Goal: Task Accomplishment & Management: Use online tool/utility

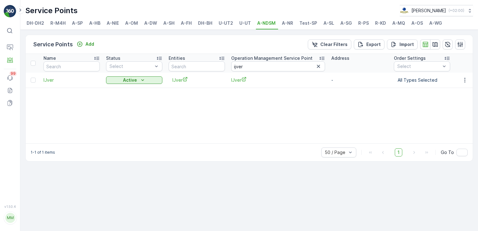
click at [419, 22] on span "A-OS" at bounding box center [418, 23] width 12 height 6
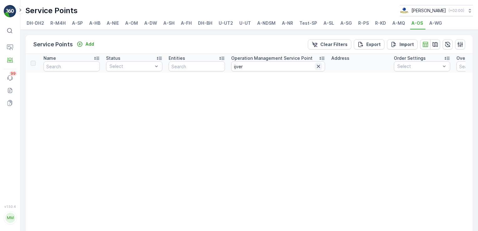
click at [315, 63] on button "button" at bounding box center [319, 67] width 8 height 8
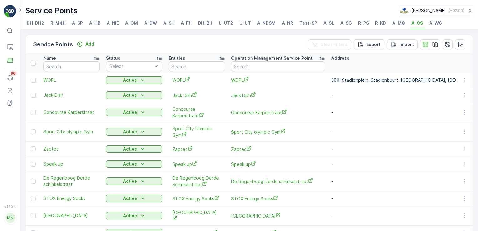
click at [235, 79] on span "WOPL" at bounding box center [278, 80] width 94 height 7
click at [183, 22] on span "A-FH" at bounding box center [186, 23] width 11 height 6
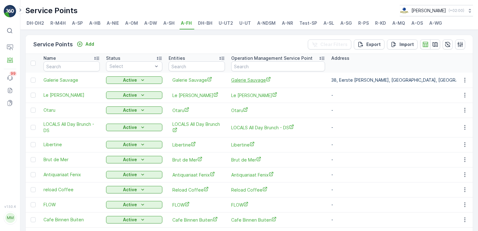
click at [240, 81] on span "Galerie Sauvage" at bounding box center [278, 80] width 94 height 7
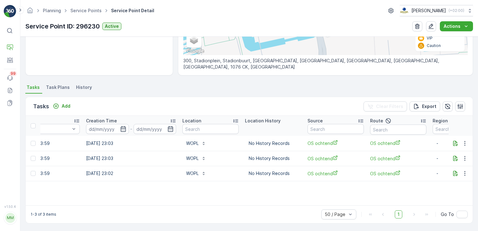
scroll to position [0, 476]
click at [444, 83] on ul "Tasks Task Plans History" at bounding box center [249, 88] width 448 height 11
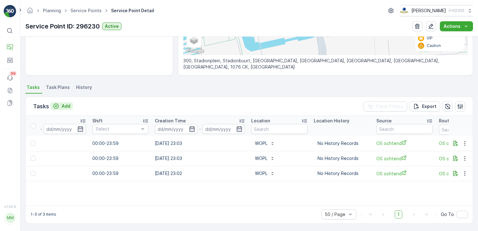
scroll to position [0, 402]
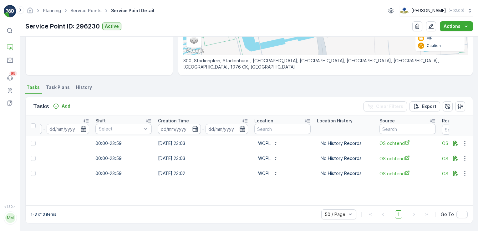
click at [61, 83] on li "Task Plans" at bounding box center [59, 88] width 28 height 11
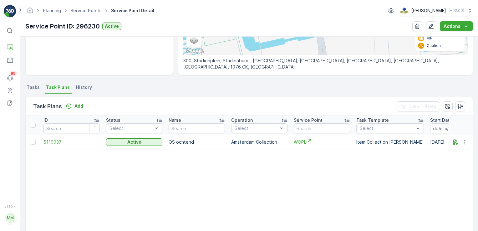
click at [52, 144] on span "5110037" at bounding box center [71, 142] width 56 height 6
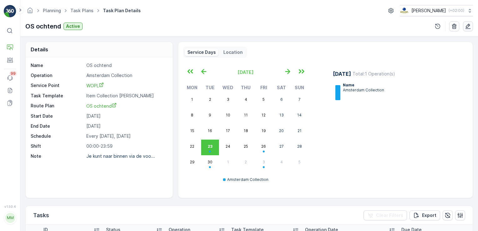
click at [471, 24] on icon "button" at bounding box center [468, 26] width 6 height 6
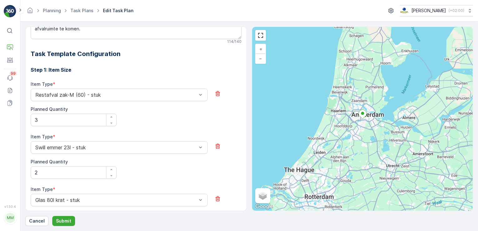
scroll to position [211, 0]
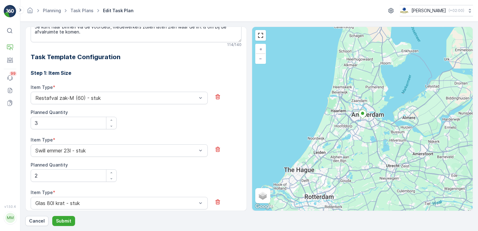
click at [427, 154] on div "+ − Satellite Roadmap Terrain Hybrid Leaflet Keyboard shortcuts Map Data Map da…" at bounding box center [362, 119] width 221 height 184
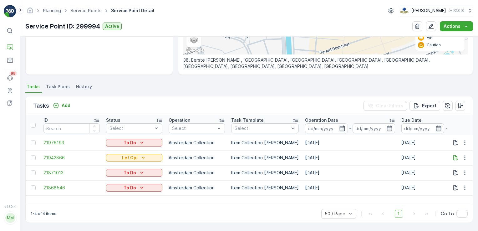
scroll to position [123, 0]
click at [62, 89] on span "Task Plans" at bounding box center [58, 87] width 24 height 6
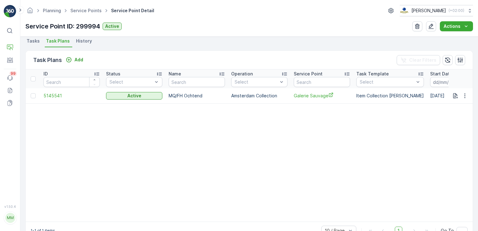
scroll to position [169, 0]
click at [48, 129] on table "ID Status Select Name Operation Select Service Point Task Template Select Start…" at bounding box center [429, 145] width 806 height 152
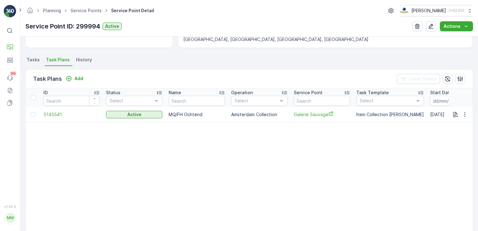
scroll to position [149, 0]
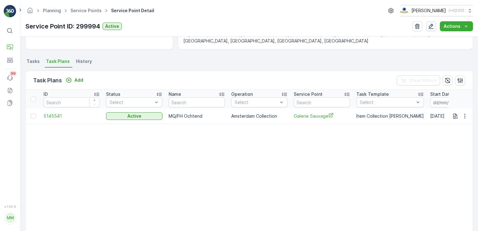
click at [433, 27] on icon "button" at bounding box center [431, 26] width 6 height 6
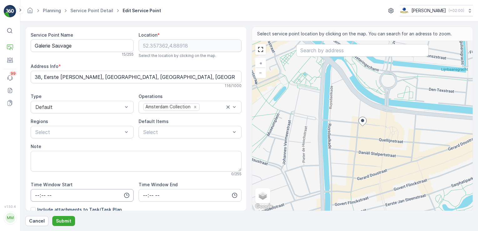
scroll to position [31, 0]
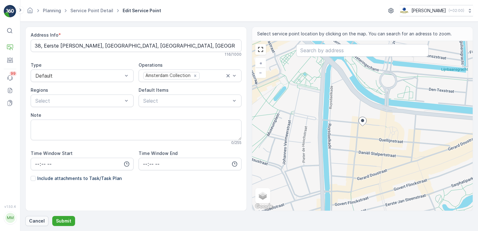
click at [36, 222] on p "Cancel" at bounding box center [37, 221] width 16 height 6
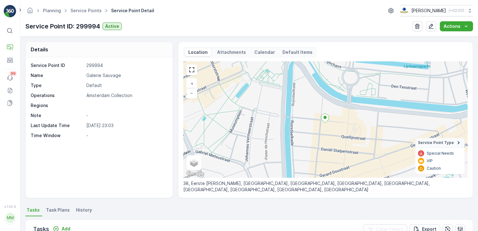
scroll to position [106, 0]
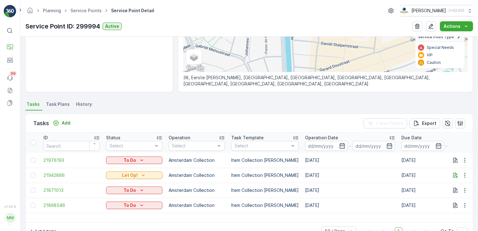
click at [53, 102] on span "Task Plans" at bounding box center [58, 104] width 24 height 6
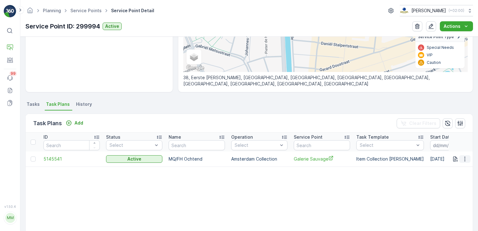
click at [463, 157] on icon "button" at bounding box center [465, 159] width 6 height 6
click at [456, 178] on span "Edit Task Plan" at bounding box center [453, 176] width 29 height 6
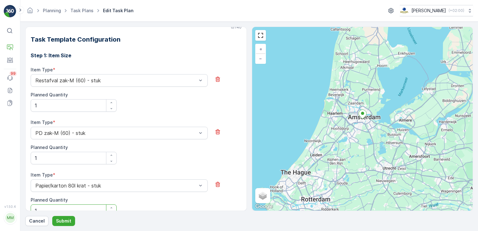
scroll to position [246, 0]
